Goal: Navigation & Orientation: Find specific page/section

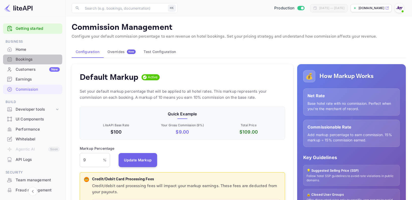
click at [29, 59] on div "Bookings" at bounding box center [38, 59] width 44 height 6
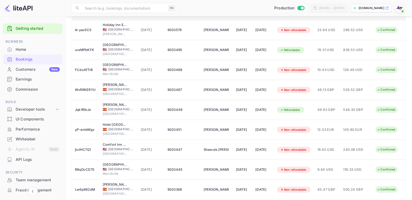
scroll to position [98, 0]
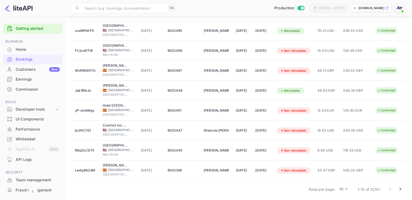
click at [31, 129] on div "Performance" at bounding box center [38, 129] width 44 height 6
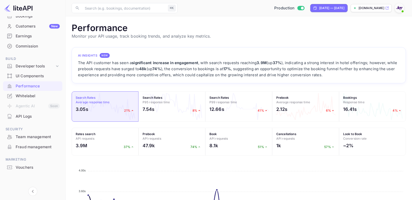
scroll to position [40, 0]
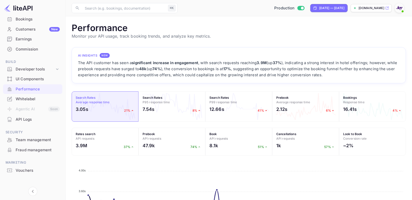
click at [28, 96] on div "Whitelabel" at bounding box center [38, 99] width 44 height 6
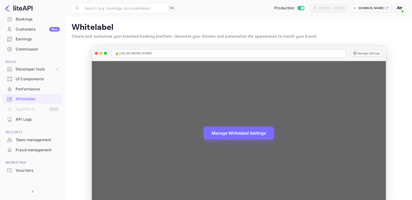
scroll to position [11, 0]
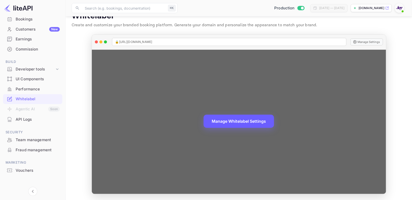
click at [223, 117] on button "Manage Whitelabel Settings" at bounding box center [238, 120] width 70 height 13
